Goal: Check status: Check status

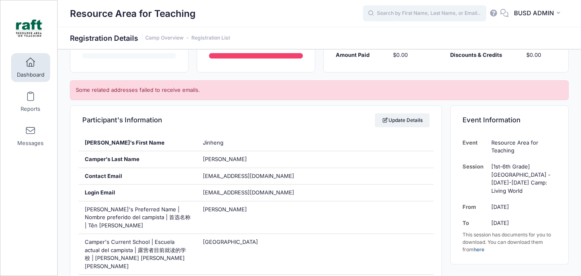
click at [406, 17] on input "text" at bounding box center [424, 13] width 123 height 16
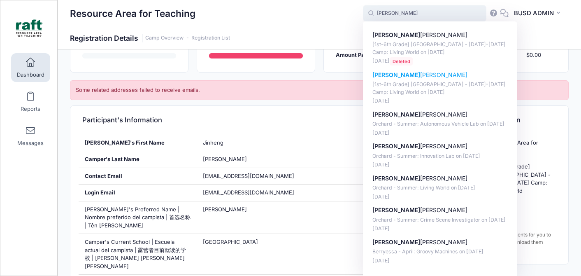
click at [458, 84] on p "[1st-6th Grade] Berryessa - Oct 6-10 Camp: Living World on Oct-06, 2025" at bounding box center [440, 88] width 136 height 15
type input "Jacob Quintero ([1st-6th Grade] Berryessa - Oct 6-10 Camp: Living World, Oct-06…"
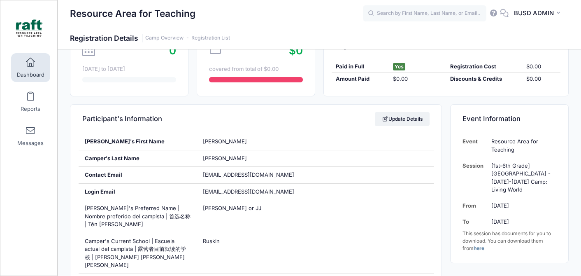
scroll to position [23, 0]
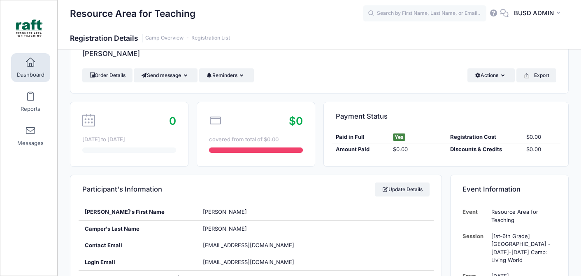
click at [17, 68] on link "Dashboard" at bounding box center [30, 67] width 39 height 29
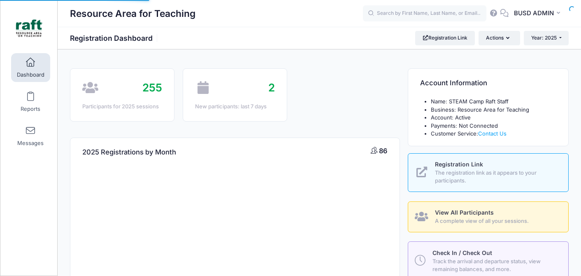
select select
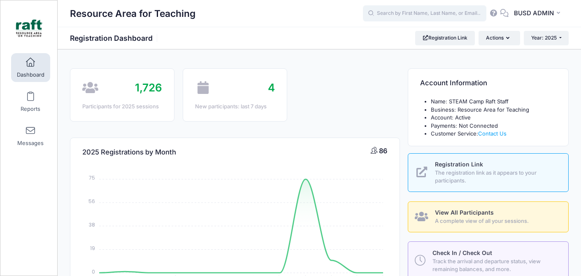
click at [395, 6] on input "text" at bounding box center [424, 13] width 123 height 16
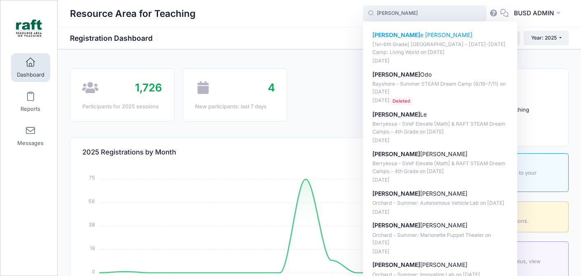
click at [421, 49] on p "[1st-6th Grade] Berryessa - Oct 6-10 Camp: Living World on Oct-06, 2025" at bounding box center [440, 48] width 136 height 15
type input "Justine Eustaquio ([1st-6th Grade] Berryessa - Oct 6-10 Camp: Living World, Oct…"
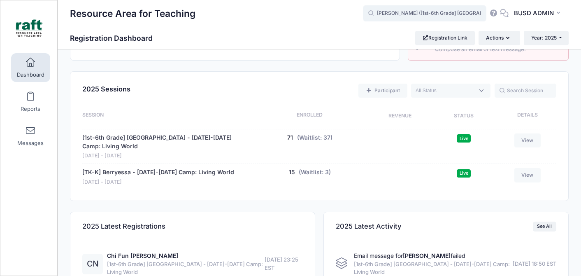
scroll to position [326, 0]
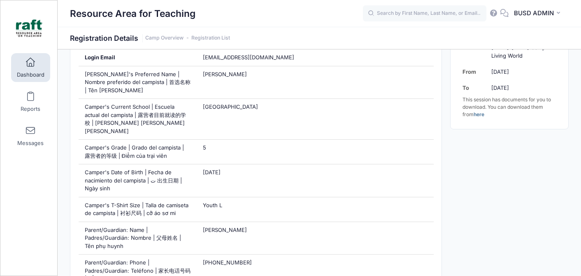
scroll to position [261, 0]
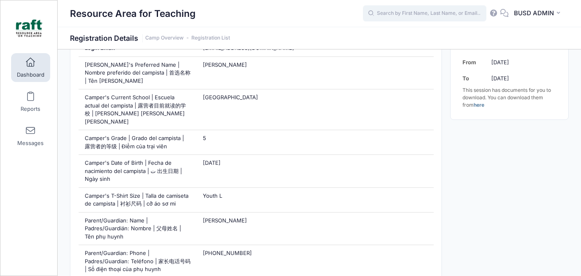
click at [435, 18] on input "text" at bounding box center [424, 13] width 123 height 16
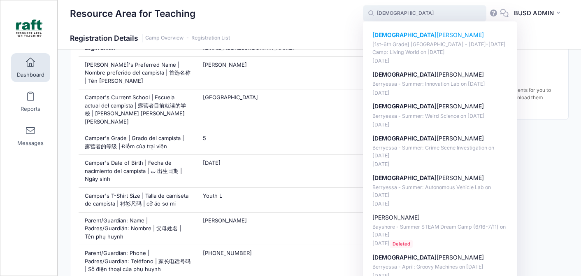
click at [427, 40] on div "Lady Bug Harris [1st-6th Grade] Berryessa - Oct 6-10 Camp: Living World on Oct-…" at bounding box center [440, 48] width 136 height 34
type input "LadyBug Harris ([1st-6th Grade] Berryessa - Oct 6-10 Camp: Living World, Oct-06…"
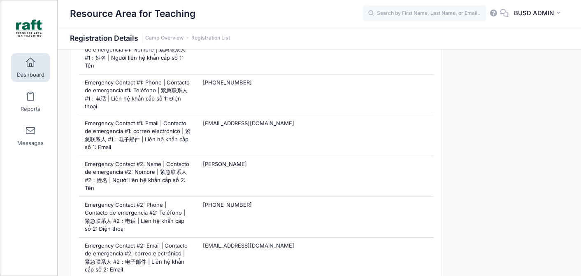
scroll to position [630, 0]
